Goal: Transaction & Acquisition: Download file/media

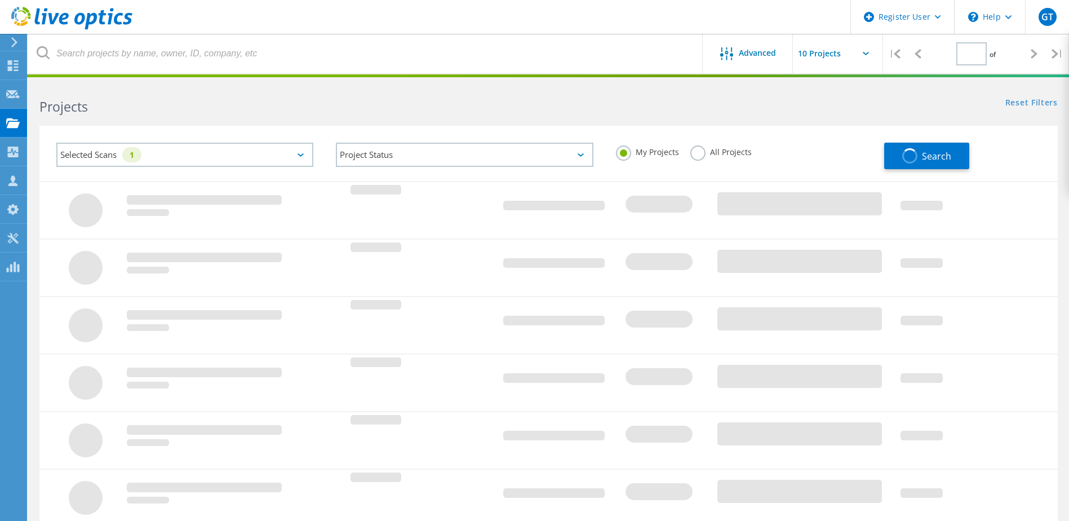
type input "1"
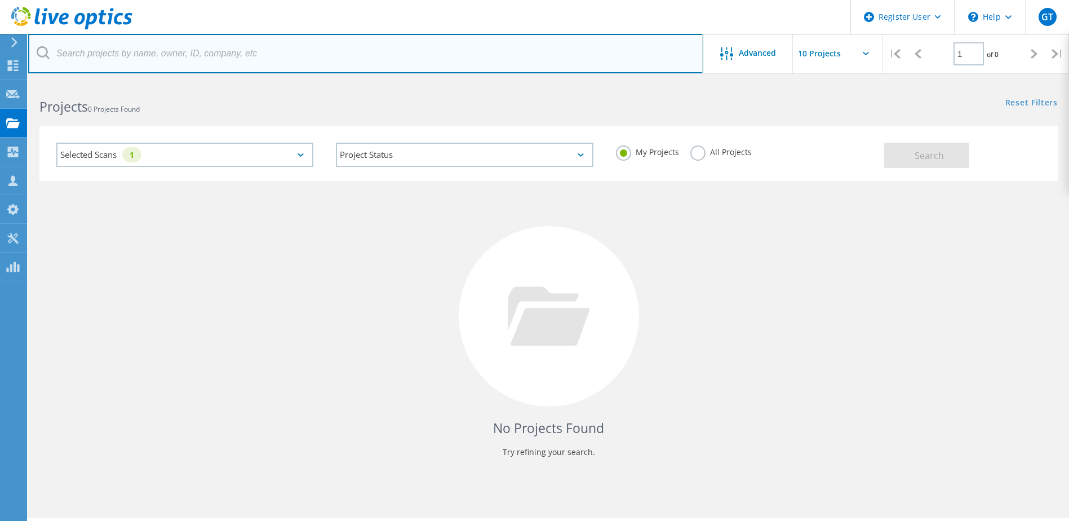
click at [297, 58] on input "text" at bounding box center [365, 53] width 675 height 39
paste input "So,Tze Kit (Frederick) <Frederick.So@bmo.com>"
type input "Frederick.So@bmo.com"
drag, startPoint x: 187, startPoint y: 52, endPoint x: -2, endPoint y: 68, distance: 190.0
click at [0, 68] on html "Register User \n Help Explore Helpful Articles Contact Support GT Dell User Gav…" at bounding box center [534, 276] width 1069 height 552
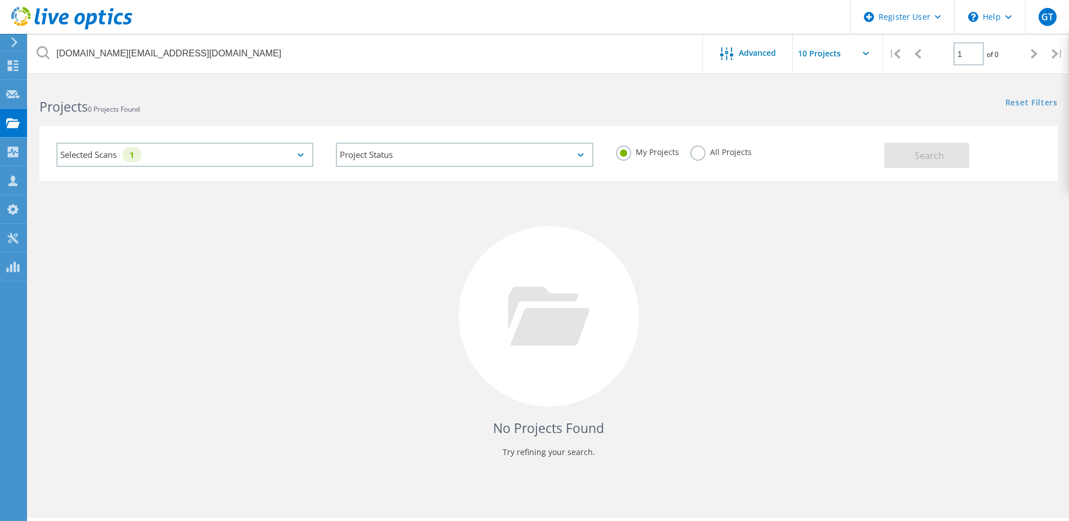
click at [264, 155] on div "Selected Scans 1" at bounding box center [184, 155] width 257 height 24
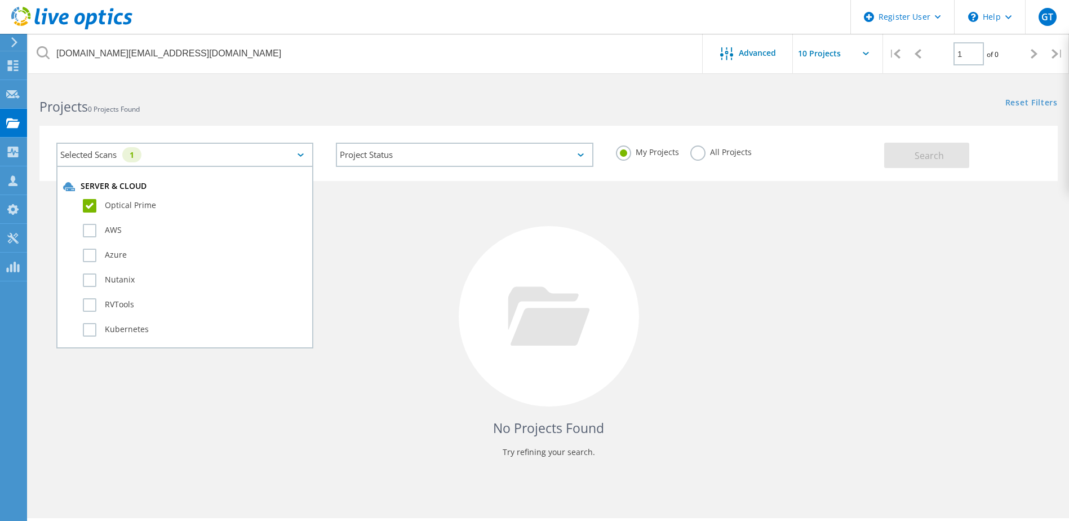
click at [720, 152] on label "All Projects" at bounding box center [721, 150] width 61 height 11
click at [0, 0] on input "All Projects" at bounding box center [0, 0] width 0 height 0
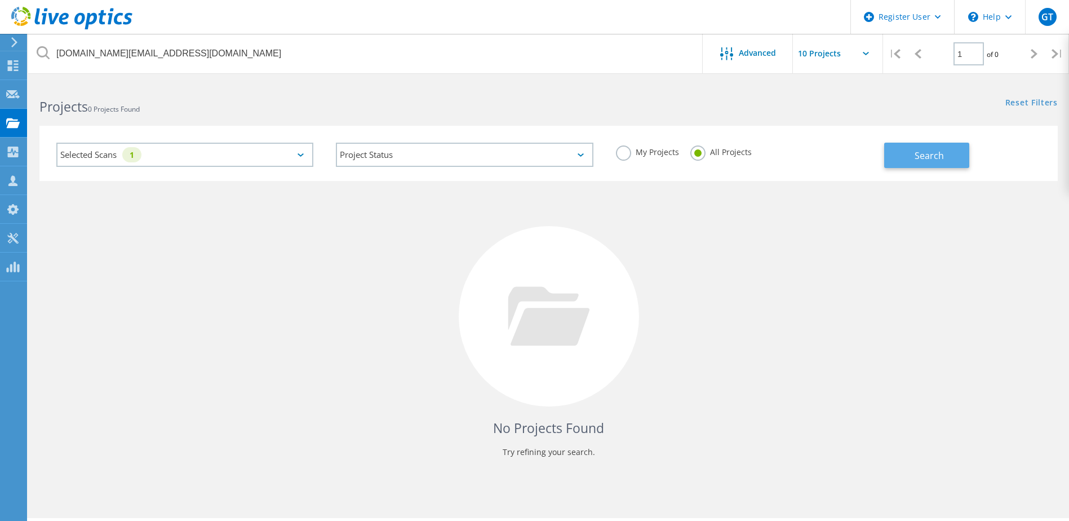
click at [956, 154] on button "Search" at bounding box center [926, 155] width 85 height 25
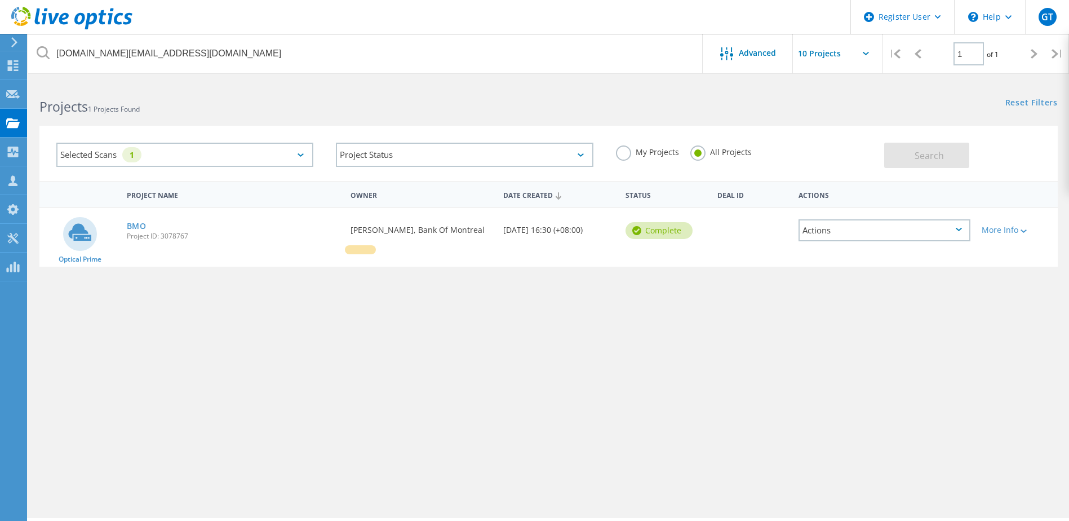
drag, startPoint x: 136, startPoint y: 225, endPoint x: 176, endPoint y: 235, distance: 40.6
click at [136, 225] on link "BMO" at bounding box center [137, 226] width 20 height 8
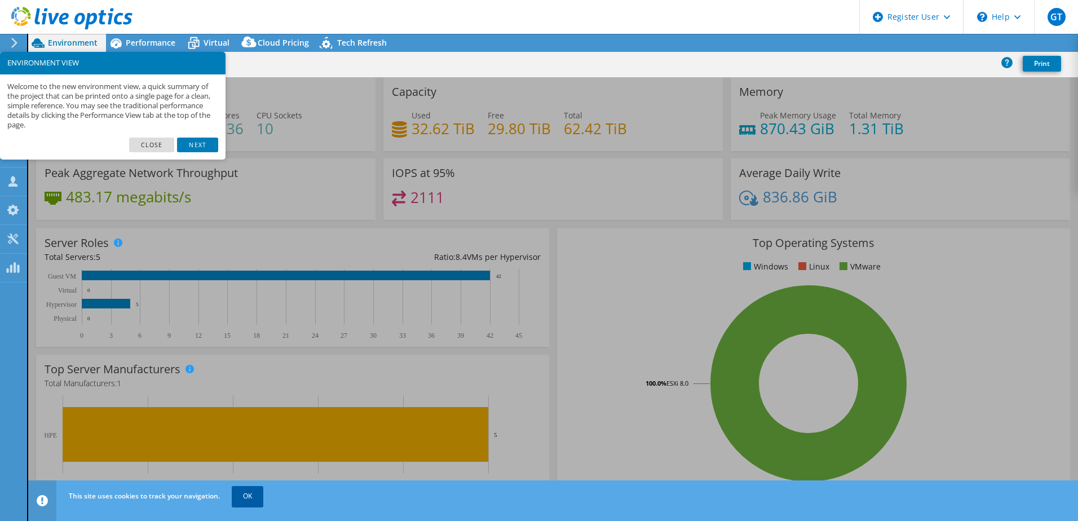
click at [250, 498] on link "OK" at bounding box center [248, 496] width 32 height 20
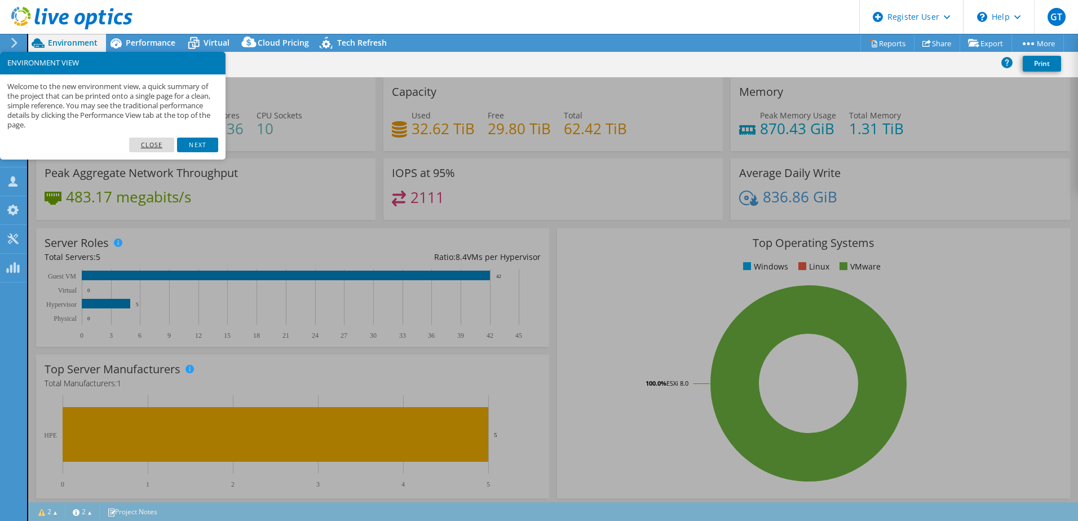
click at [153, 144] on link "Close" at bounding box center [152, 145] width 46 height 15
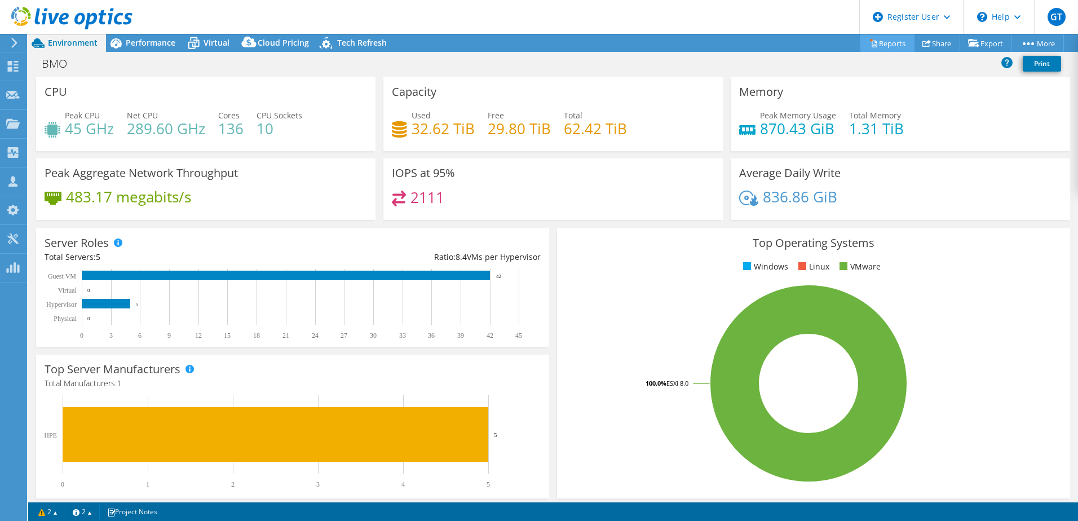
click at [875, 38] on link "Reports" at bounding box center [887, 42] width 54 height 17
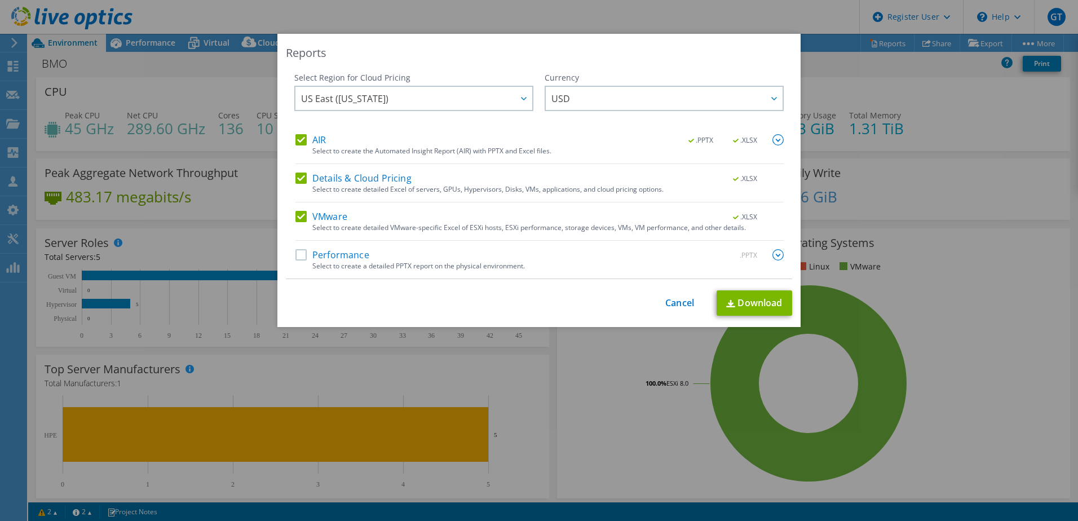
click at [334, 251] on label "Performance" at bounding box center [332, 254] width 74 height 11
click at [0, 0] on input "Performance" at bounding box center [0, 0] width 0 height 0
click at [496, 92] on span "US East ([US_STATE])" at bounding box center [416, 98] width 231 height 23
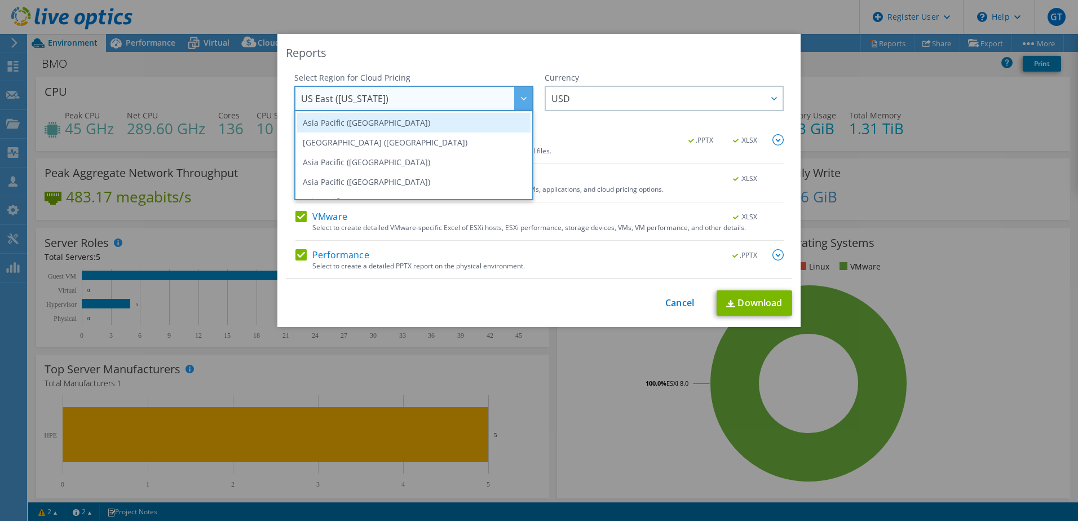
click at [453, 124] on li "Asia Pacific ([GEOGRAPHIC_DATA])" at bounding box center [413, 123] width 233 height 20
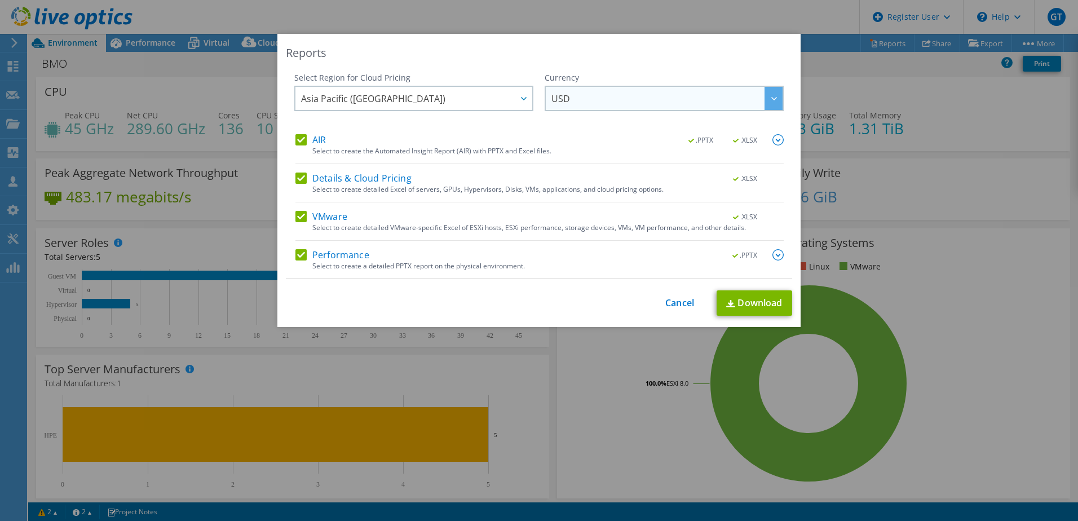
click at [658, 101] on span "USD" at bounding box center [666, 98] width 231 height 23
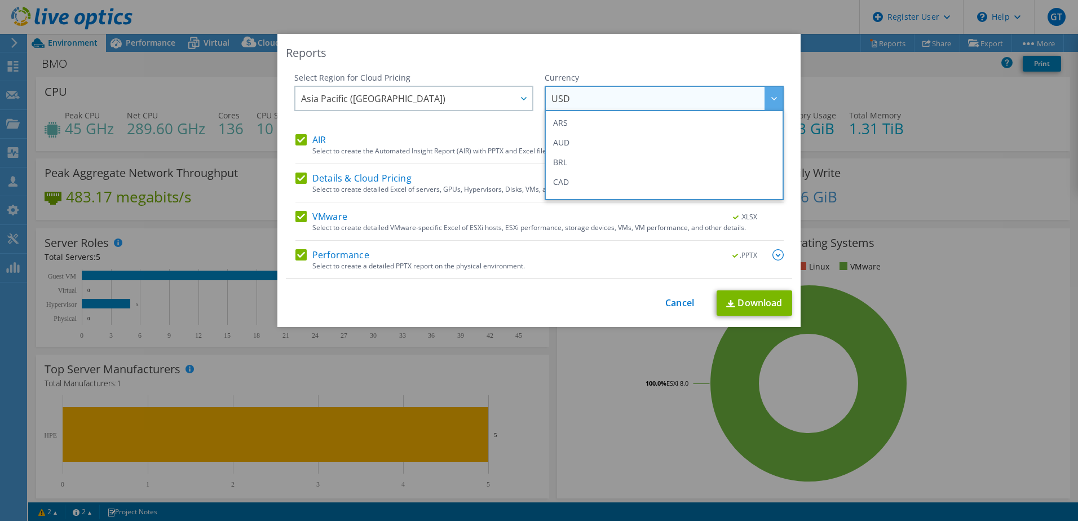
click at [657, 68] on div "Reports Select Region for Cloud Pricing Asia Pacific (Hong Kong) Asia Pacific (…" at bounding box center [538, 180] width 523 height 293
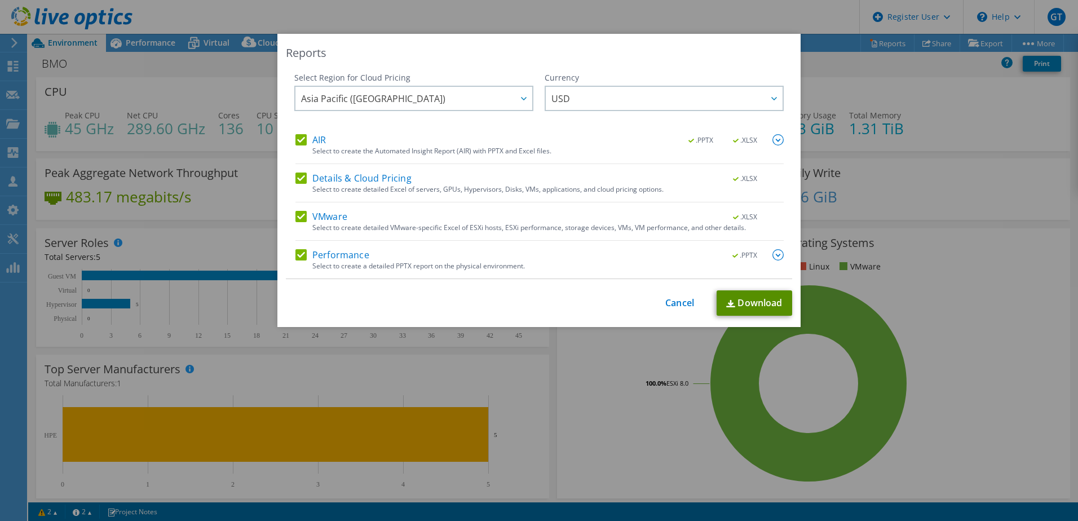
click at [764, 300] on link "Download" at bounding box center [755, 302] width 76 height 25
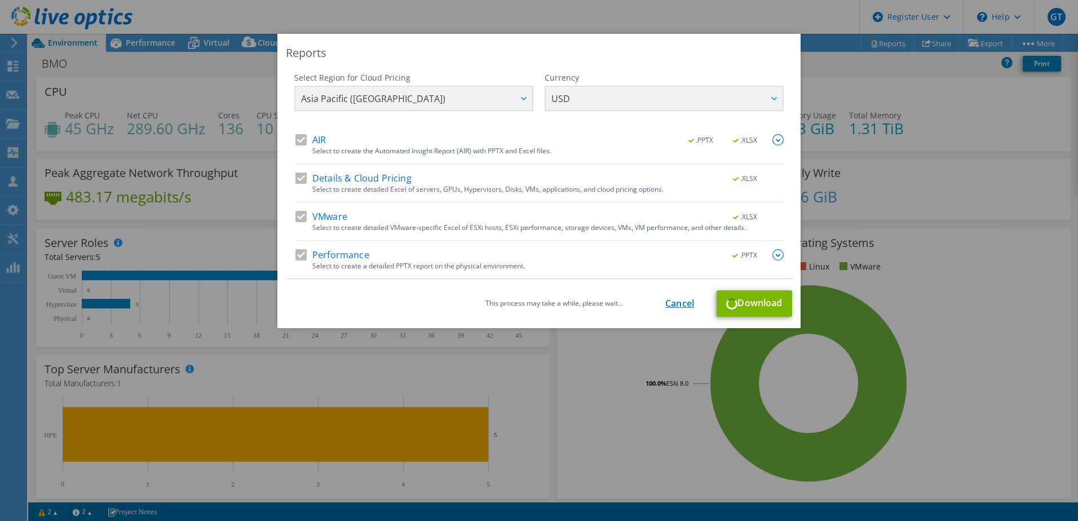
click at [675, 300] on link "Cancel" at bounding box center [679, 303] width 29 height 11
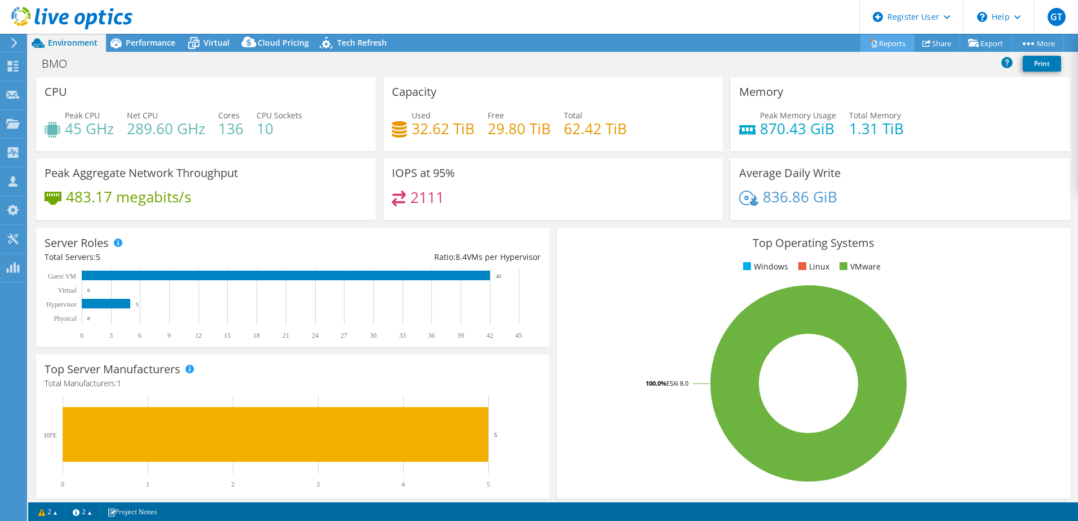
click at [889, 42] on link "Reports" at bounding box center [887, 42] width 54 height 17
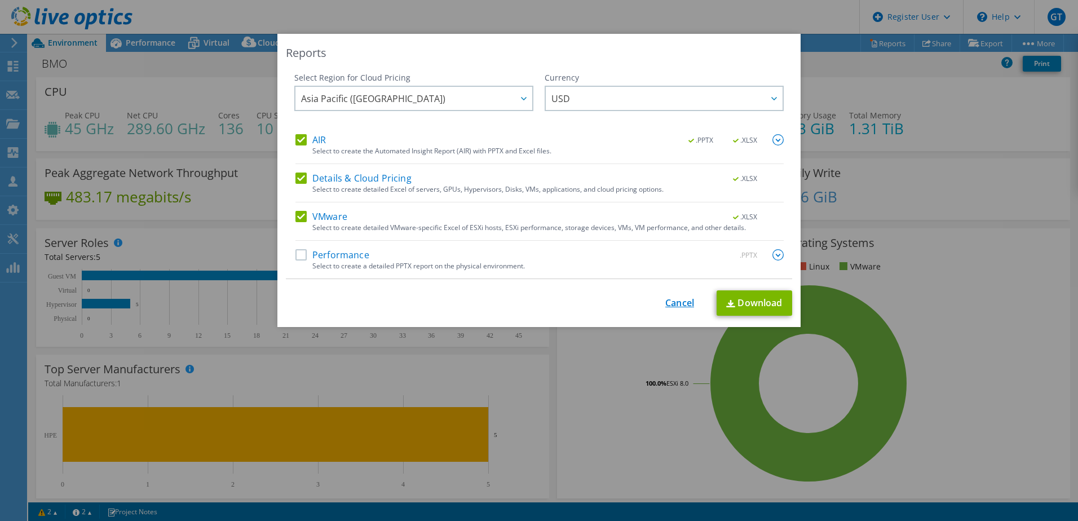
click at [669, 302] on link "Cancel" at bounding box center [679, 303] width 29 height 11
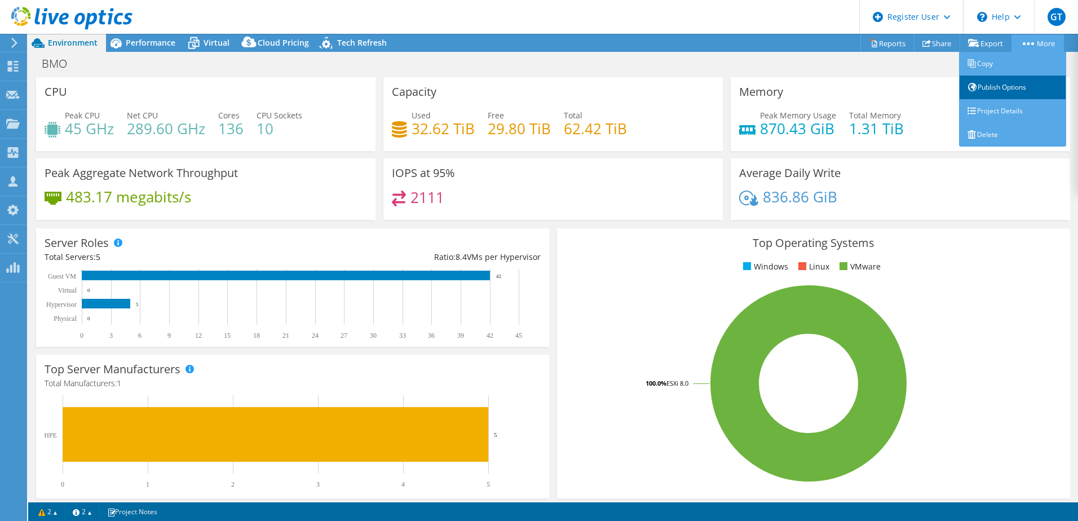
click at [1028, 83] on link "Publish Options" at bounding box center [1012, 88] width 107 height 24
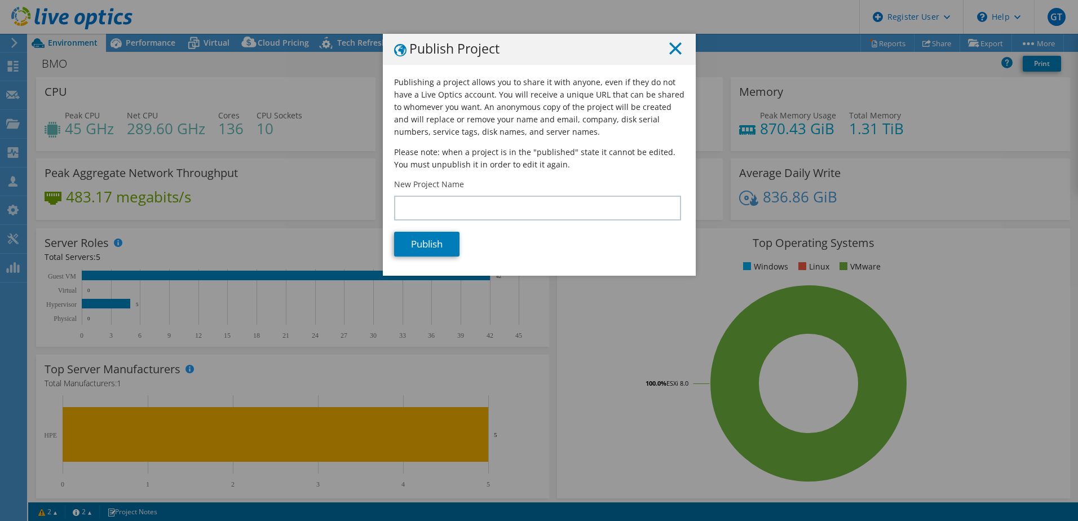
click at [670, 50] on line at bounding box center [675, 48] width 11 height 11
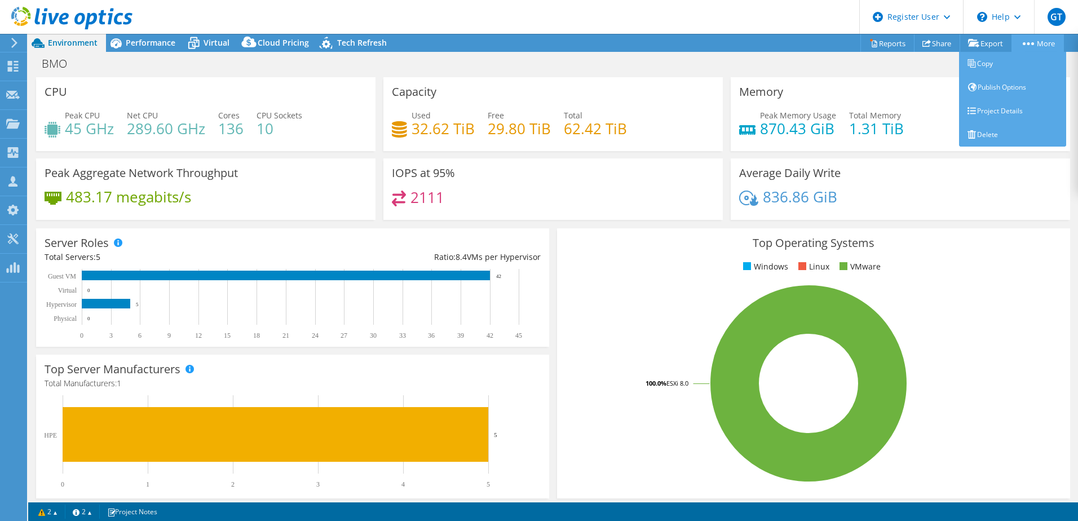
click at [1049, 42] on link "More" at bounding box center [1037, 42] width 52 height 17
click at [1011, 107] on link "Project Details" at bounding box center [1012, 111] width 107 height 24
click at [993, 110] on link "Project Details" at bounding box center [1012, 111] width 107 height 24
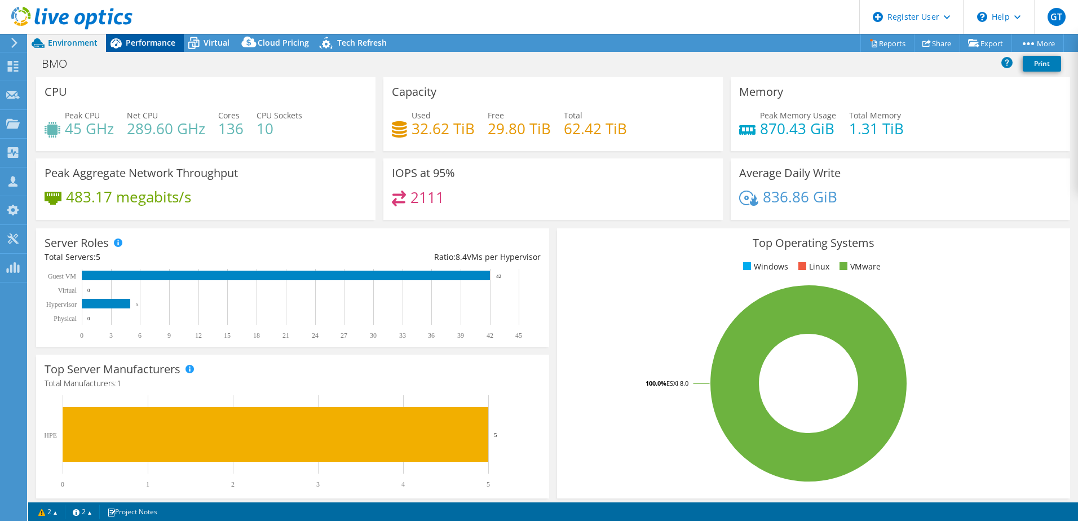
click at [155, 48] on div "Performance" at bounding box center [145, 43] width 78 height 18
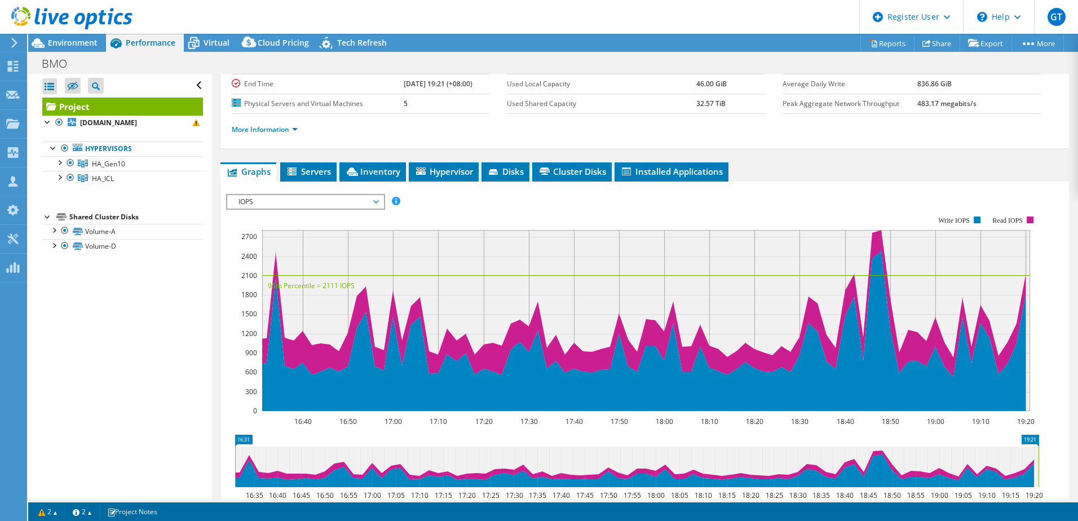
scroll to position [113, 0]
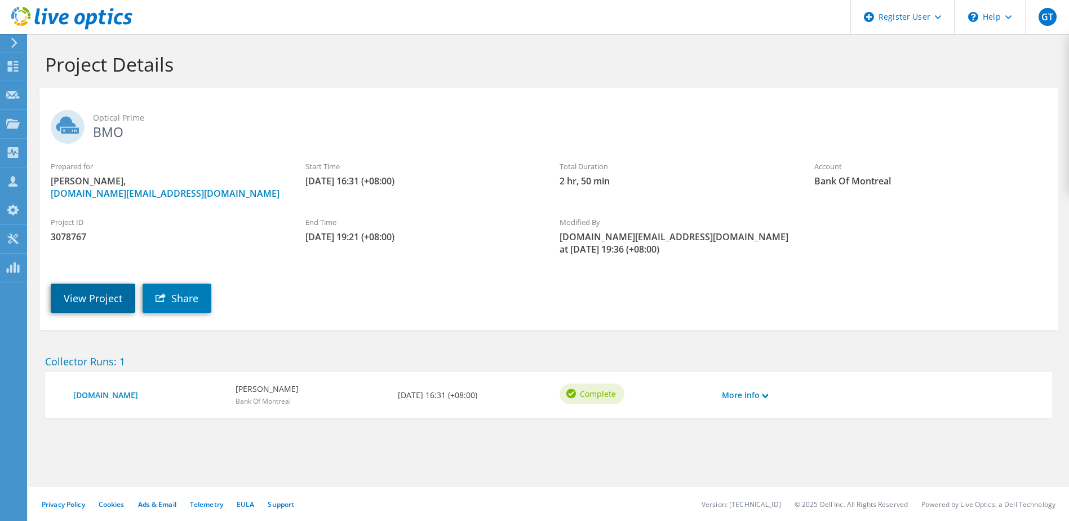
click at [87, 285] on link "View Project" at bounding box center [93, 298] width 85 height 29
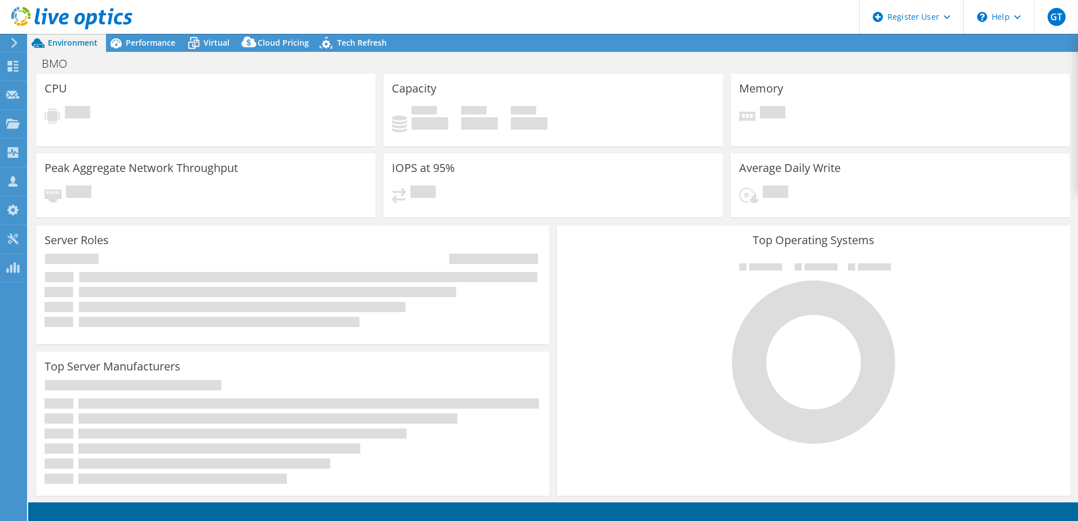
select select "USD"
select select "HongKong"
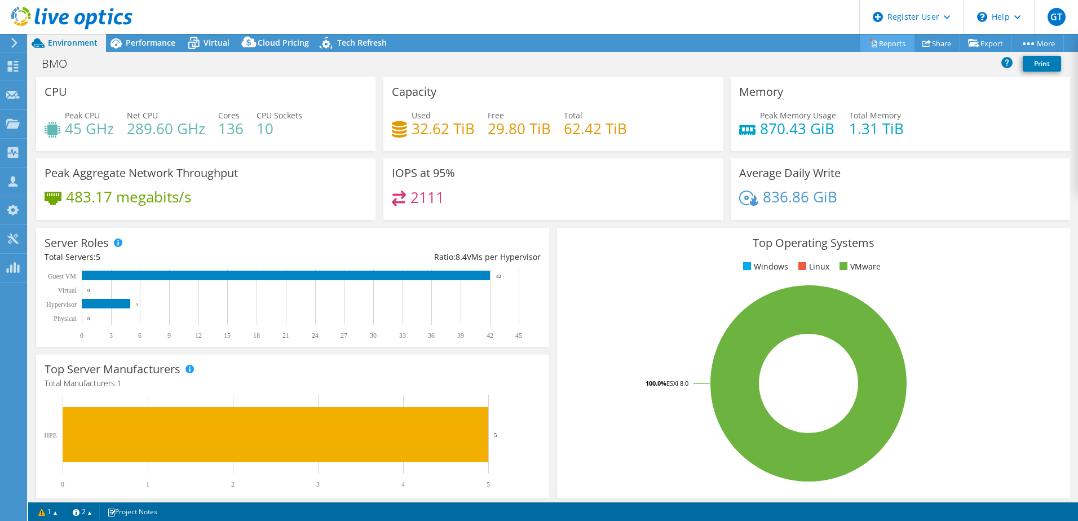
click at [889, 45] on link "Reports" at bounding box center [887, 42] width 54 height 17
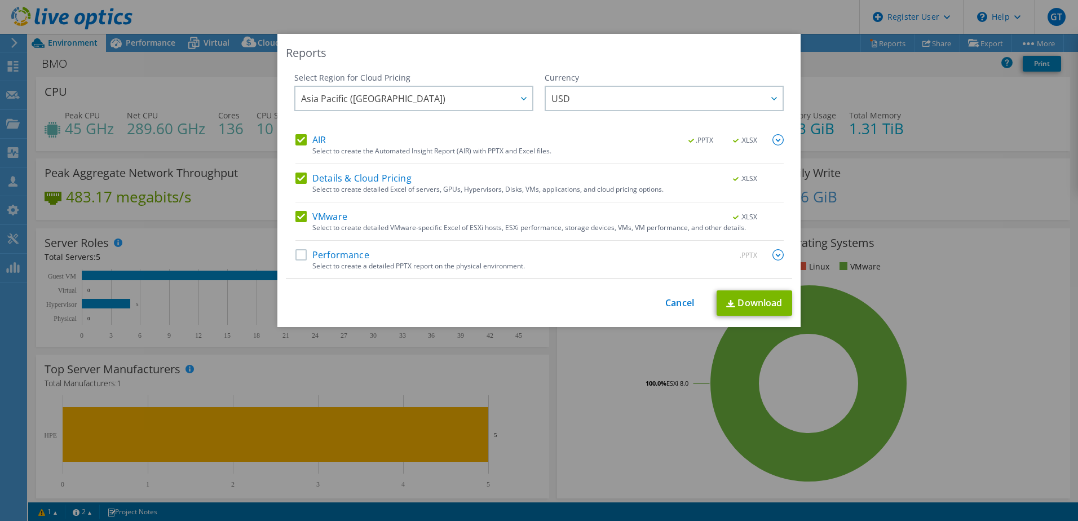
click at [772, 256] on img at bounding box center [777, 254] width 11 height 11
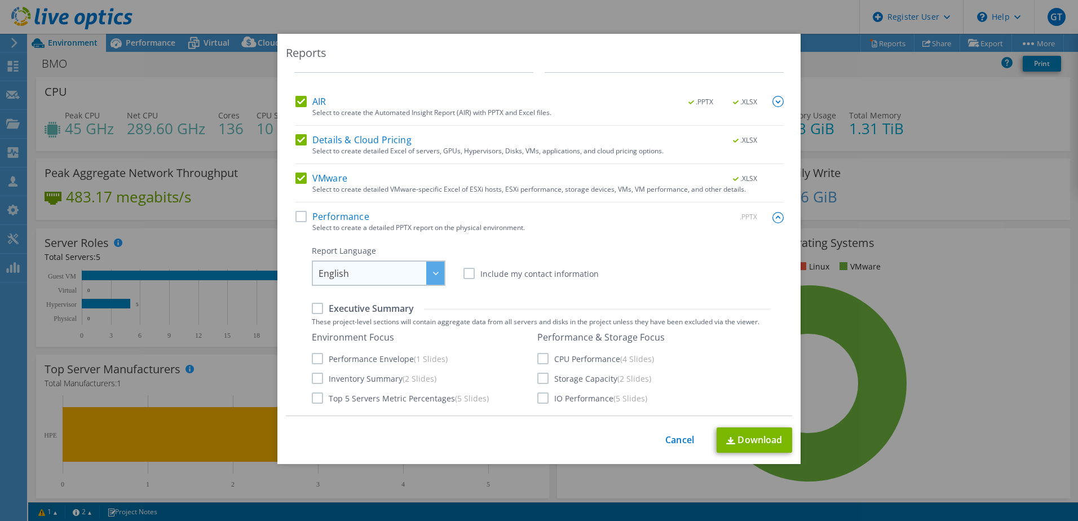
scroll to position [56, 0]
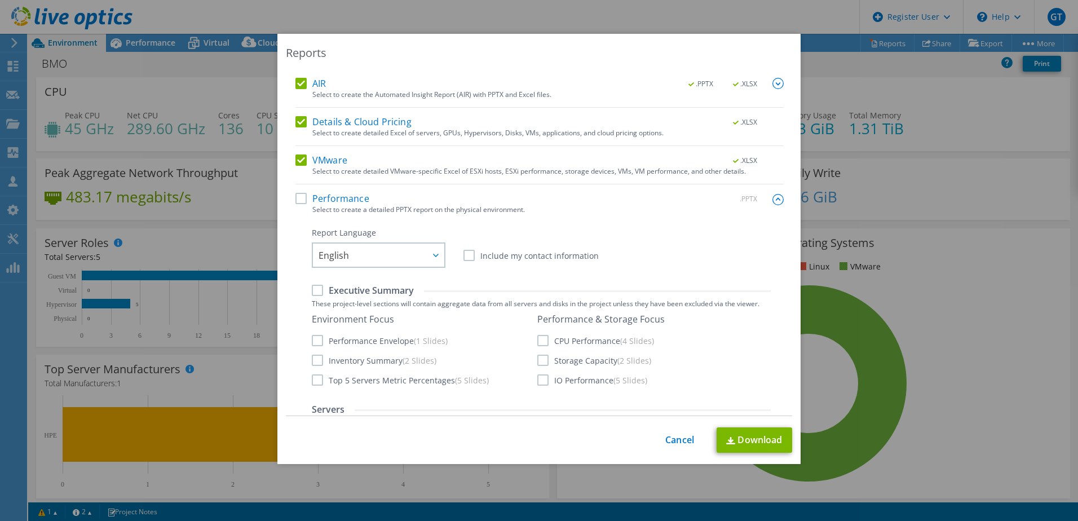
click at [297, 199] on label "Performance" at bounding box center [332, 198] width 74 height 11
click at [0, 0] on input "Performance" at bounding box center [0, 0] width 0 height 0
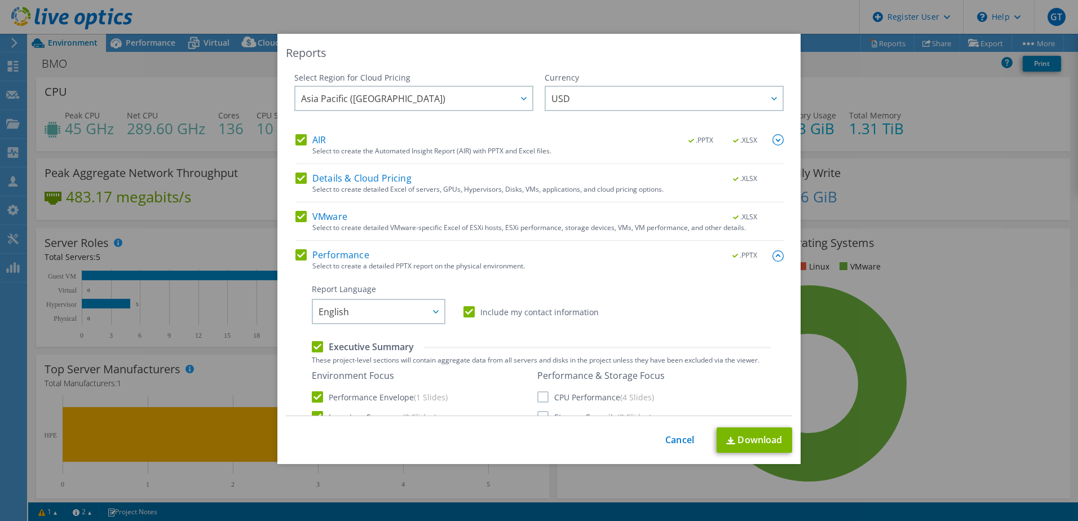
scroll to position [169, 0]
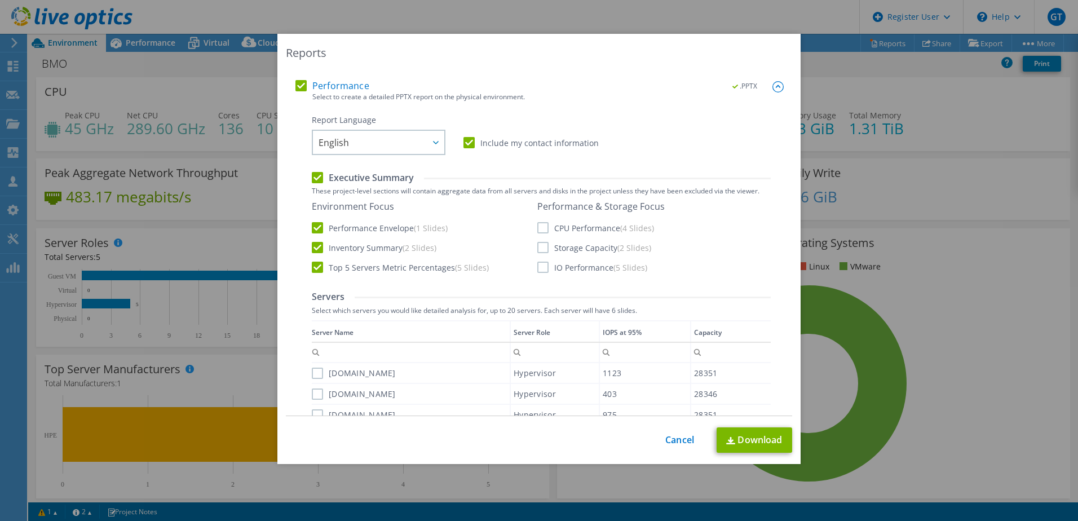
click at [544, 245] on label "Storage Capacity (2 Slides)" at bounding box center [594, 247] width 114 height 11
click at [0, 0] on input "Storage Capacity (2 Slides)" at bounding box center [0, 0] width 0 height 0
click at [538, 266] on label "IO Performance (5 Slides)" at bounding box center [592, 267] width 110 height 11
click at [0, 0] on input "IO Performance (5 Slides)" at bounding box center [0, 0] width 0 height 0
click at [314, 268] on label "Top 5 Servers Metric Percentages (5 Slides)" at bounding box center [400, 267] width 177 height 11
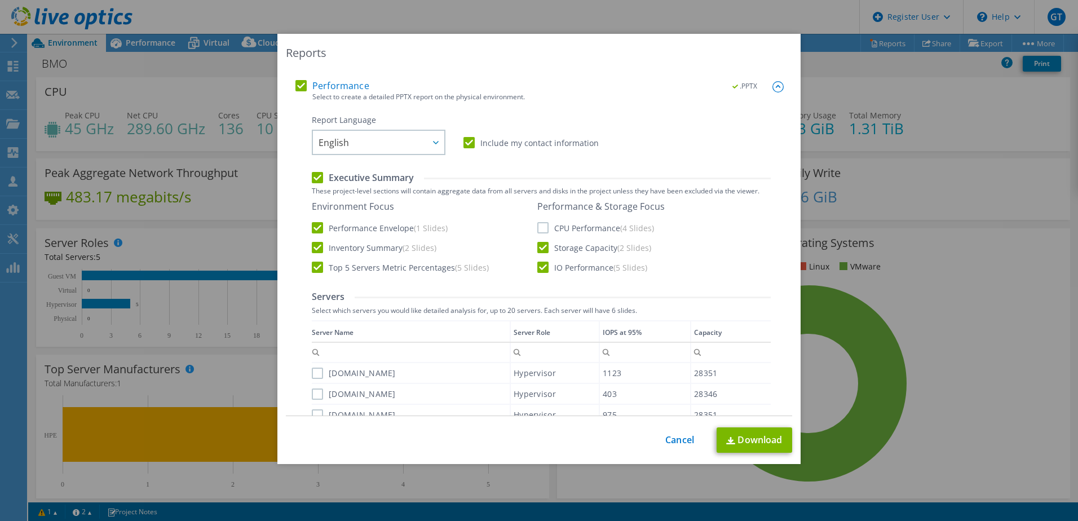
click at [0, 0] on input "Top 5 Servers Metric Percentages (5 Slides)" at bounding box center [0, 0] width 0 height 0
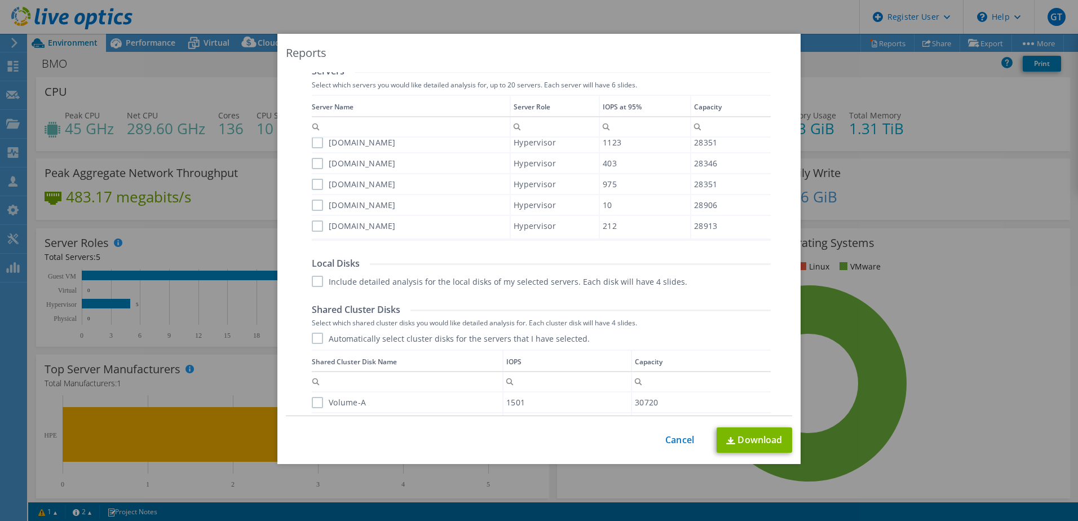
scroll to position [507, 0]
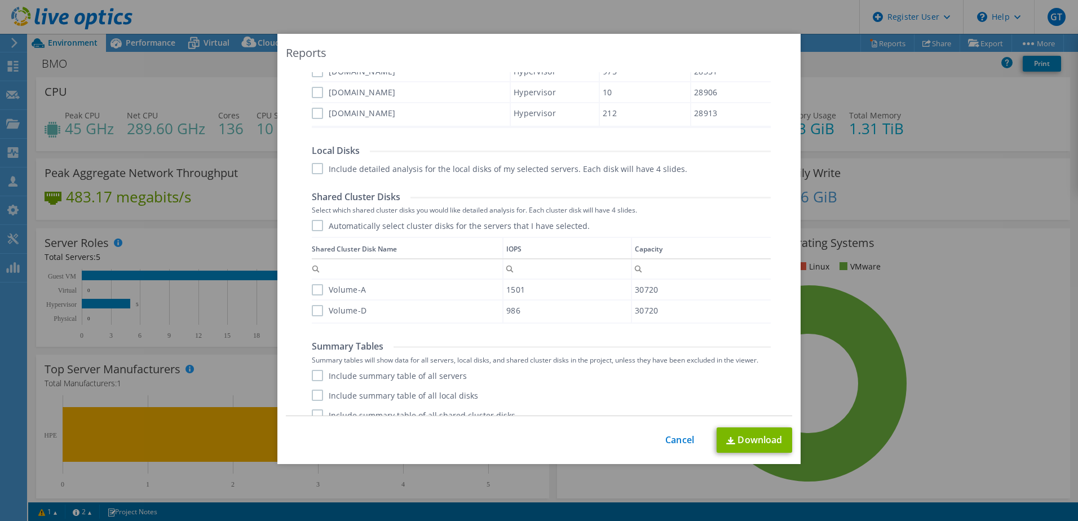
click at [313, 227] on label "Automatically select cluster disks for the servers that I have selected." at bounding box center [451, 225] width 278 height 11
click at [0, 0] on input "Automatically select cluster disks for the servers that I have selected." at bounding box center [0, 0] width 0 height 0
click at [316, 226] on label "Automatically select cluster disks for the servers that I have selected." at bounding box center [451, 225] width 278 height 11
click at [0, 0] on input "Automatically select cluster disks for the servers that I have selected." at bounding box center [0, 0] width 0 height 0
click at [312, 290] on label "Volume-A" at bounding box center [339, 289] width 54 height 11
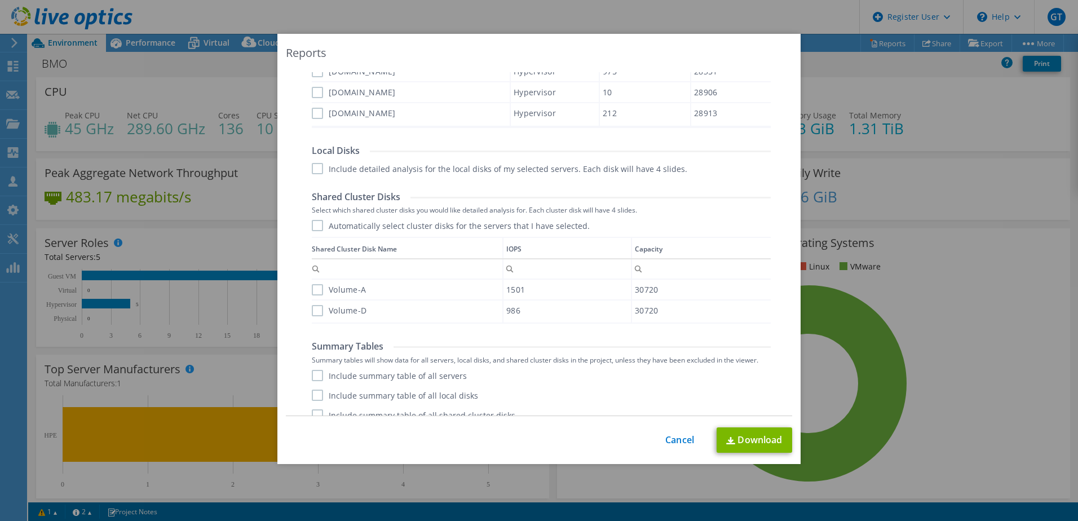
click at [0, 0] on input "Volume-A" at bounding box center [0, 0] width 0 height 0
click at [312, 311] on label "Volume-D" at bounding box center [339, 310] width 55 height 11
click at [0, 0] on input "Volume-D" at bounding box center [0, 0] width 0 height 0
click at [314, 225] on label "Automatically select cluster disks for the servers that I have selected." at bounding box center [451, 225] width 278 height 11
click at [0, 0] on input "Automatically select cluster disks for the servers that I have selected." at bounding box center [0, 0] width 0 height 0
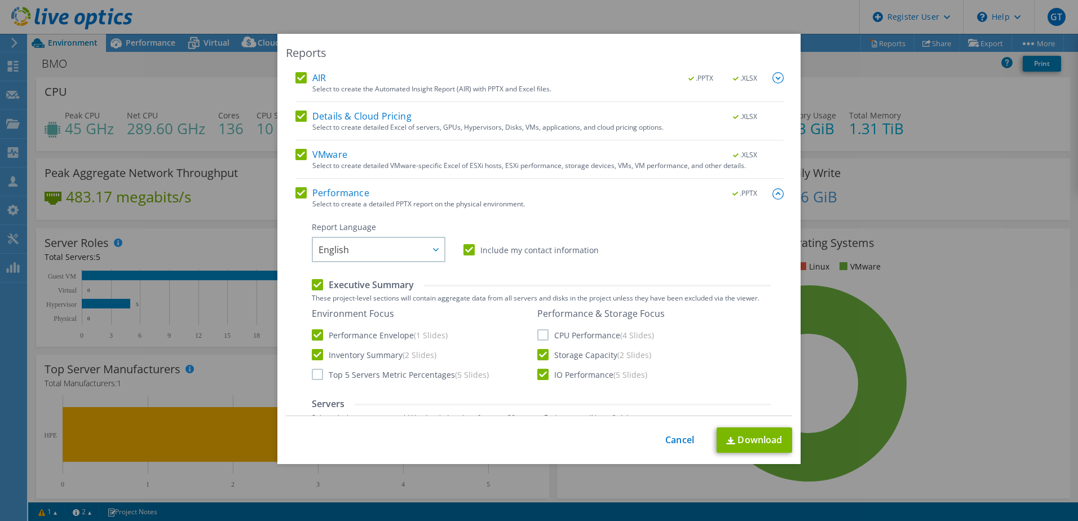
scroll to position [0, 0]
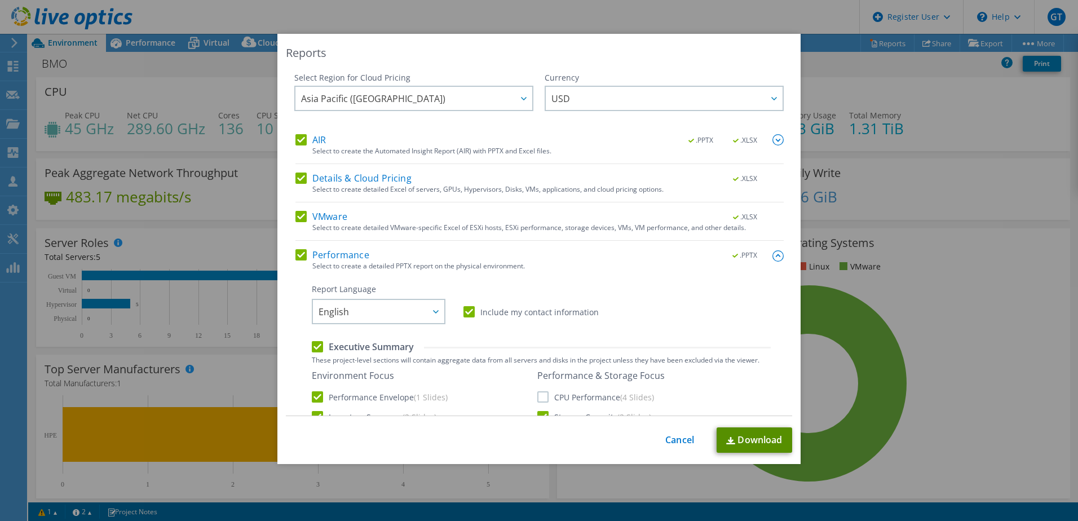
click at [750, 439] on link "Download" at bounding box center [755, 439] width 76 height 25
click at [673, 443] on link "Cancel" at bounding box center [679, 440] width 29 height 11
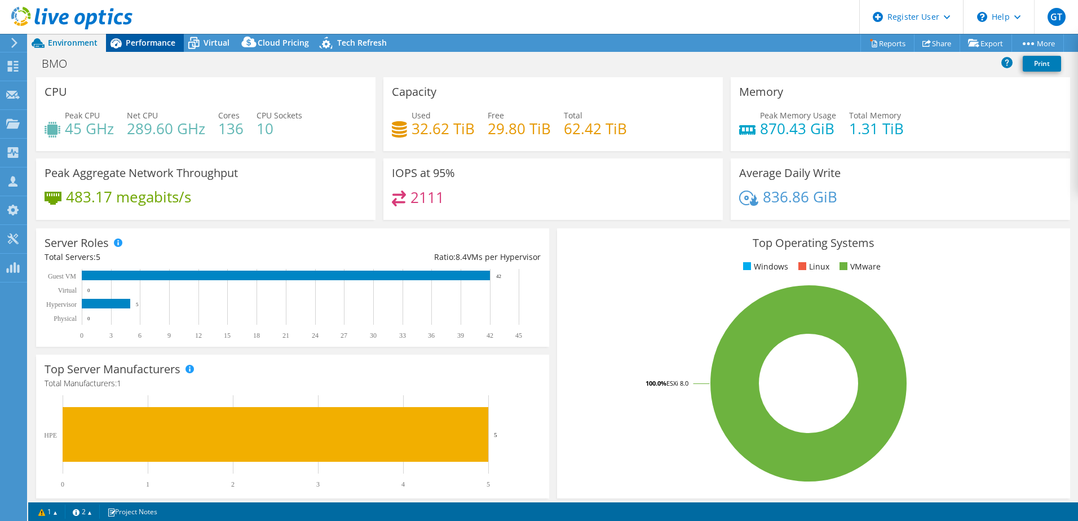
click at [144, 38] on span "Performance" at bounding box center [151, 42] width 50 height 11
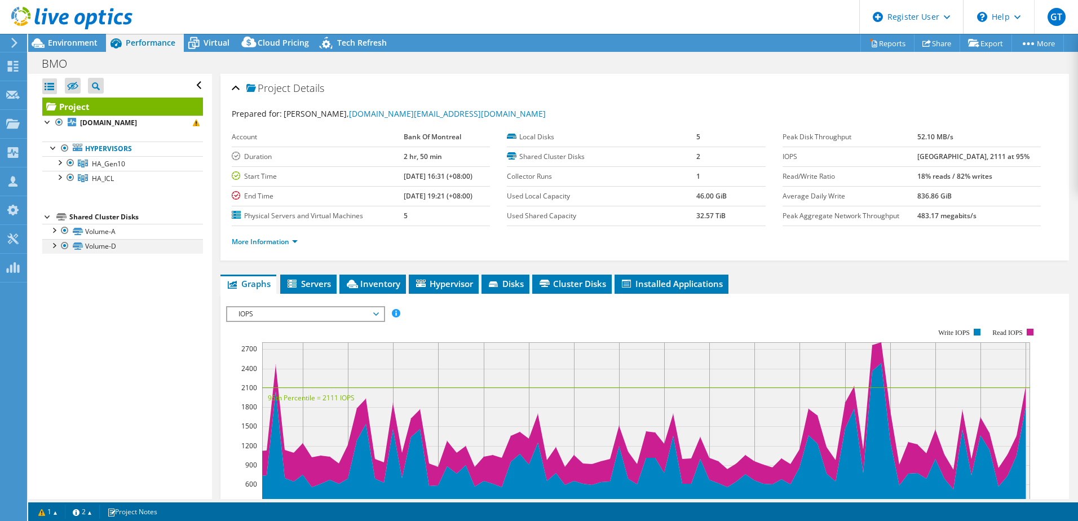
click at [50, 250] on div at bounding box center [53, 244] width 11 height 11
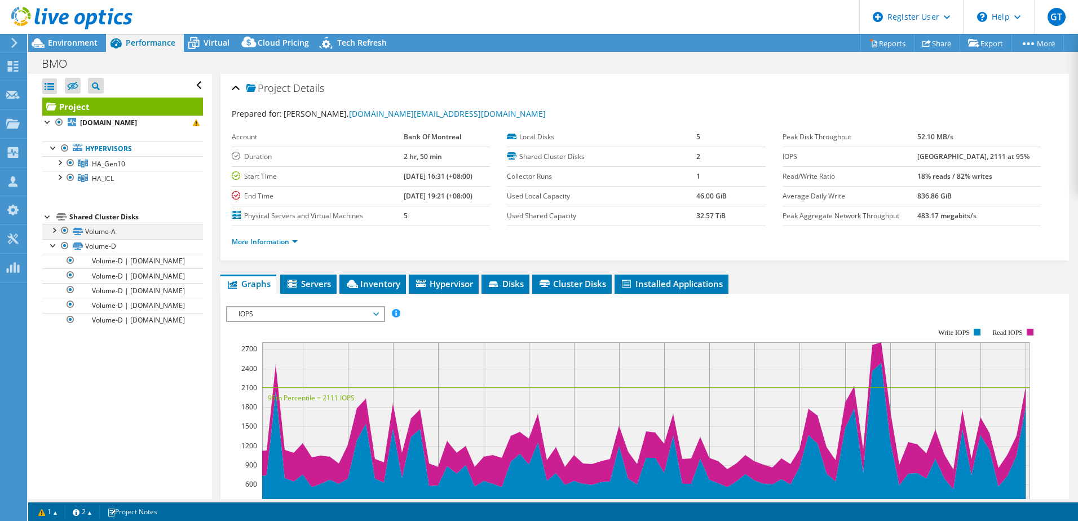
click at [51, 235] on div at bounding box center [53, 229] width 11 height 11
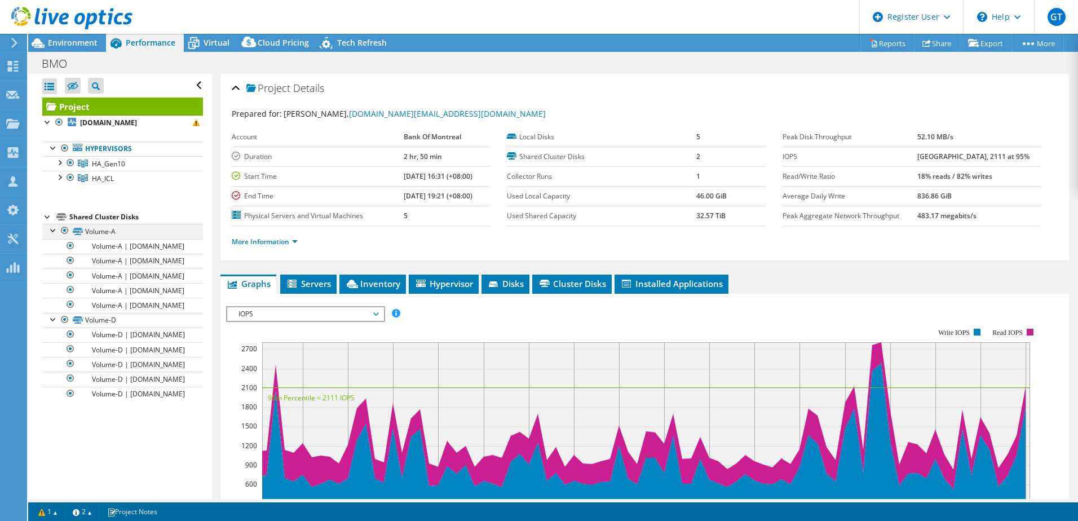
click at [51, 235] on div at bounding box center [53, 229] width 11 height 11
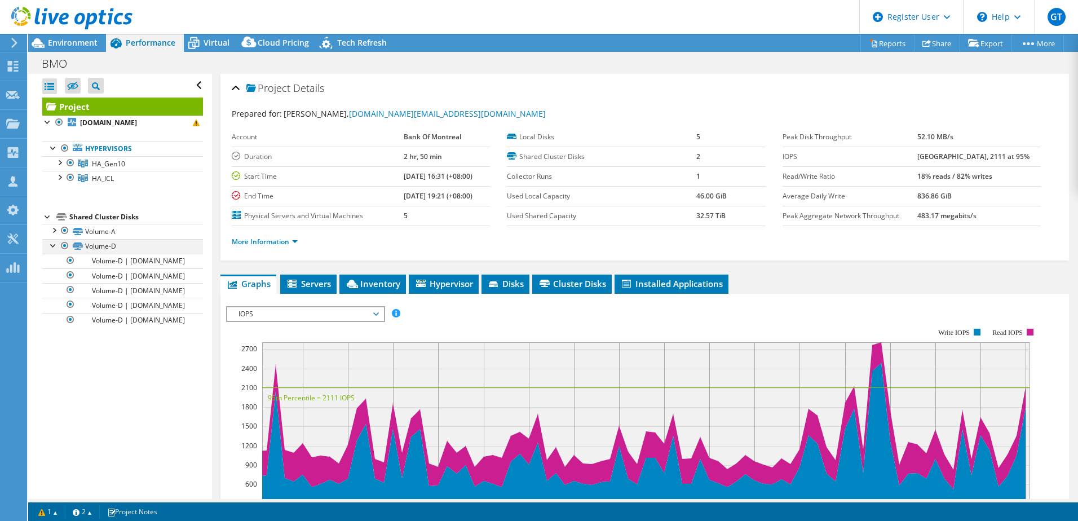
click at [53, 250] on div at bounding box center [53, 244] width 11 height 11
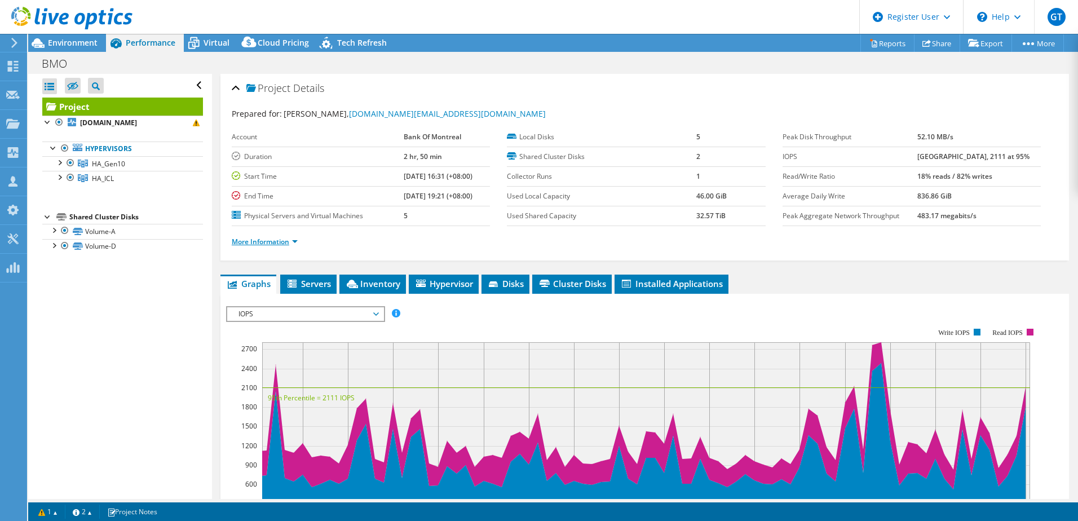
click at [283, 237] on link "More Information" at bounding box center [265, 242] width 66 height 10
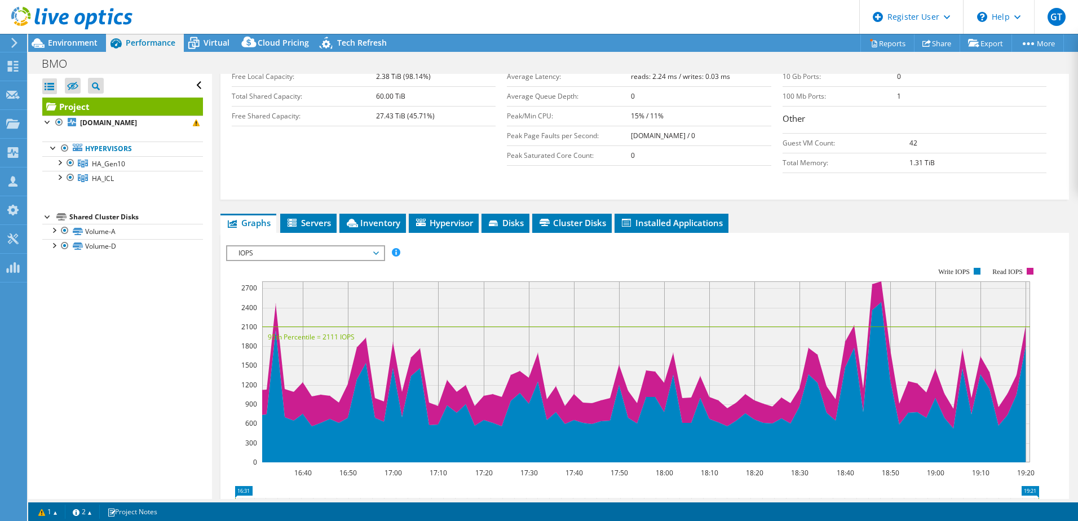
scroll to position [282, 0]
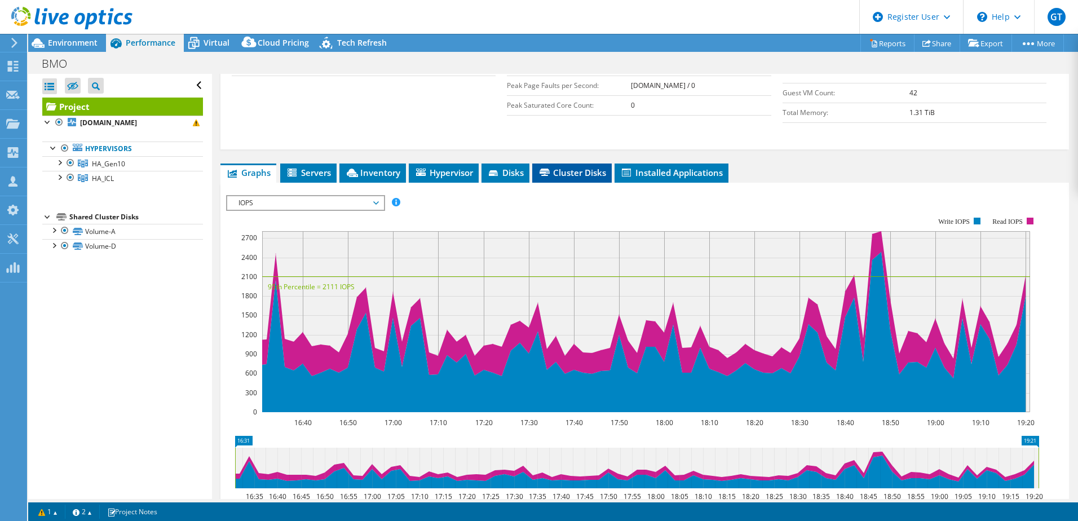
click at [589, 171] on span "Cluster Disks" at bounding box center [572, 172] width 68 height 11
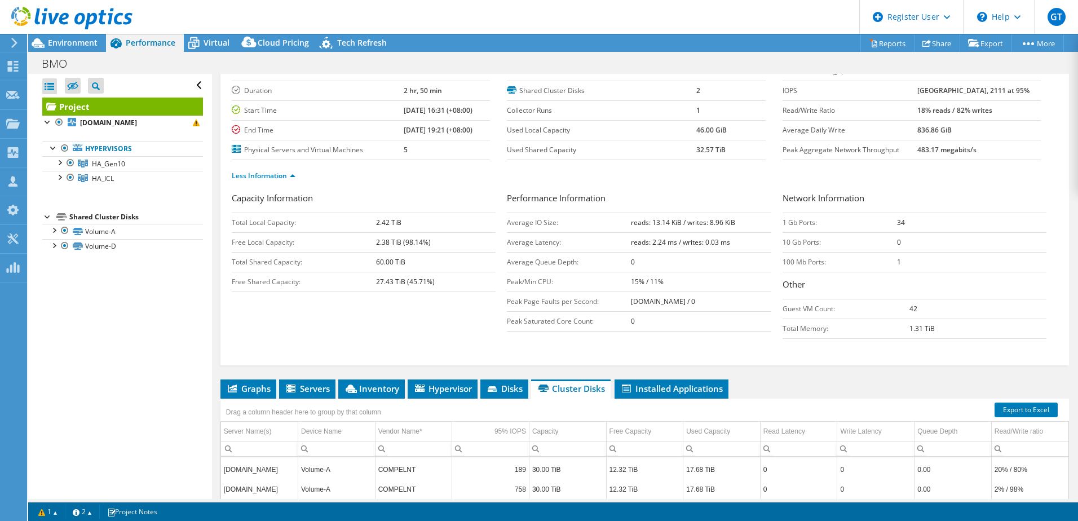
scroll to position [248, 0]
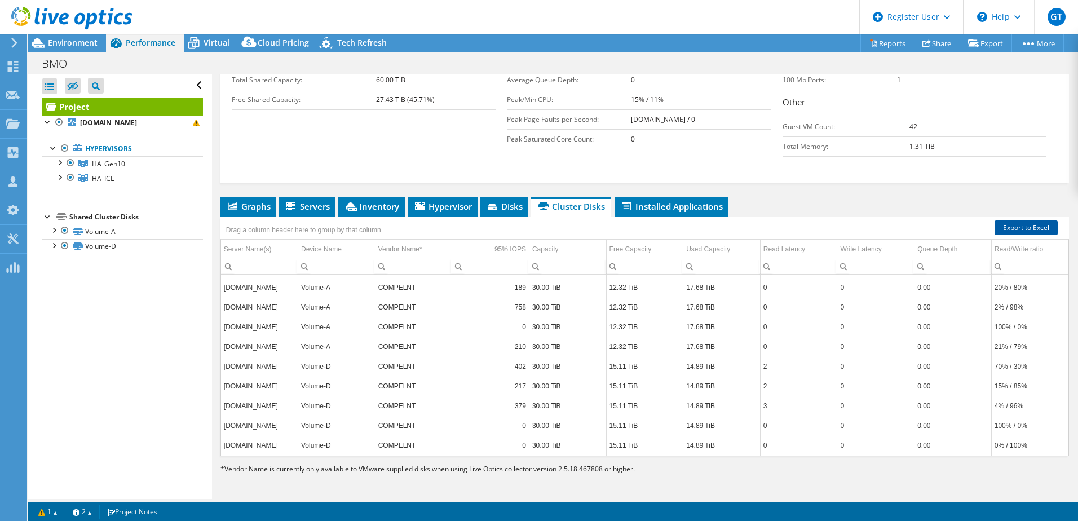
click at [1013, 231] on link "Export to Excel" at bounding box center [1025, 227] width 63 height 15
click at [395, 151] on div "Capacity Information Total Local Capacity: 2.42 TiB Free Local Capacity: 2.38 T…" at bounding box center [645, 86] width 826 height 153
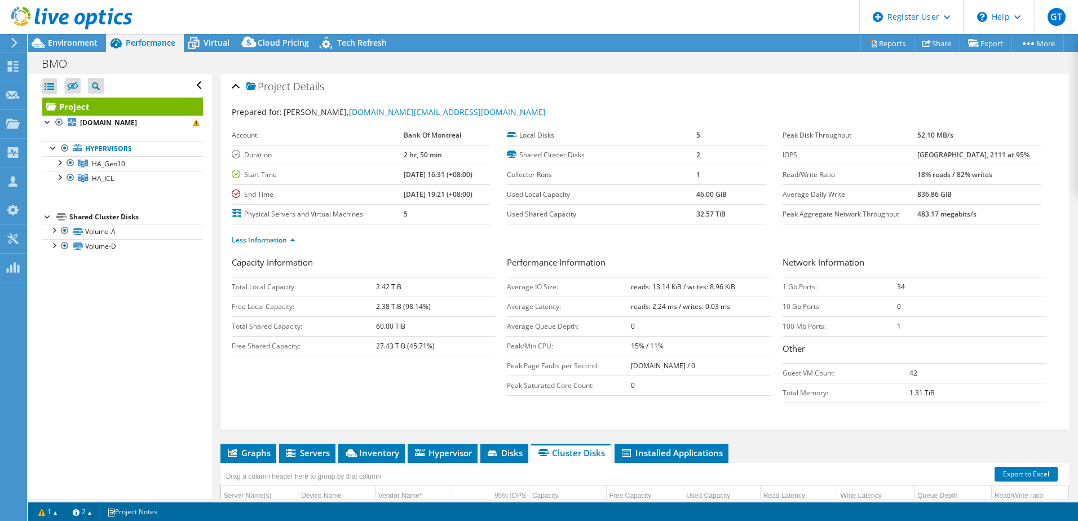
scroll to position [0, 0]
